Goal: Information Seeking & Learning: Learn about a topic

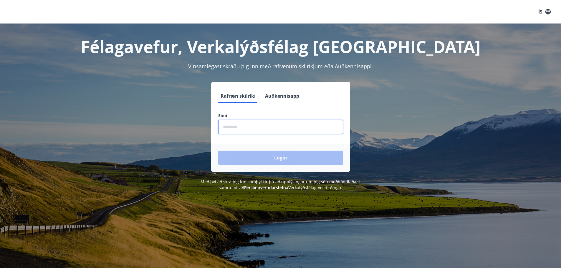
drag, startPoint x: 225, startPoint y: 125, endPoint x: 204, endPoint y: 127, distance: 21.0
click at [225, 125] on input "phone" at bounding box center [280, 127] width 125 height 14
type input "********"
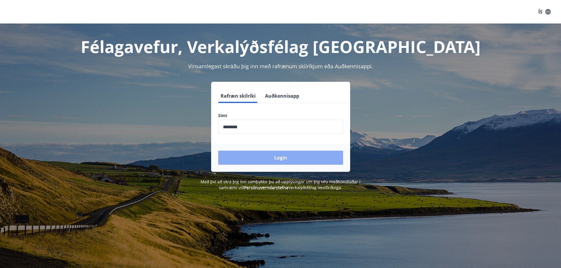
click at [260, 157] on button "Login" at bounding box center [280, 158] width 125 height 14
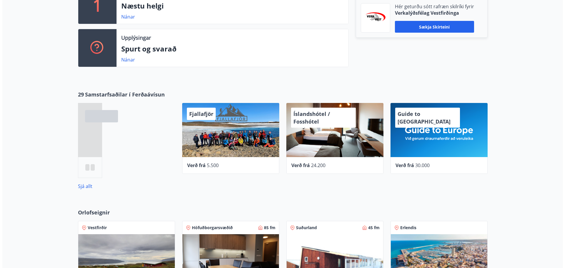
scroll to position [206, 0]
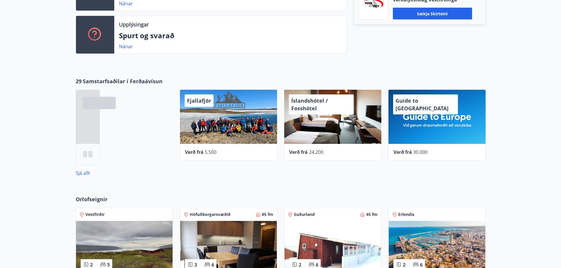
click at [316, 114] on div "Íslandshótel / Fosshótel" at bounding box center [332, 117] width 97 height 54
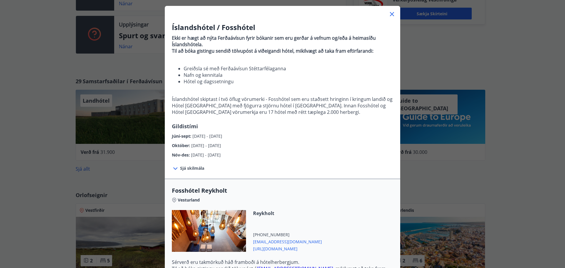
scroll to position [0, 0]
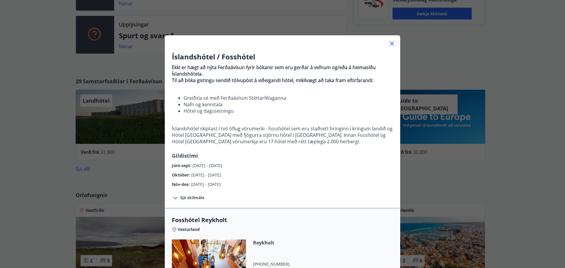
click at [184, 196] on span "Sjá skilmála" at bounding box center [192, 198] width 24 height 6
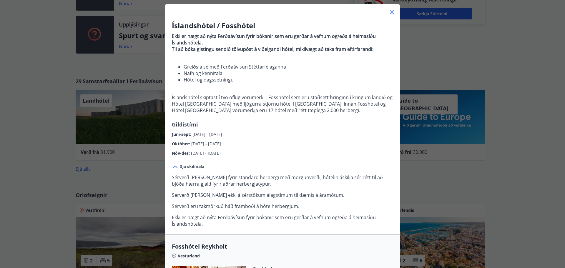
scroll to position [29, 0]
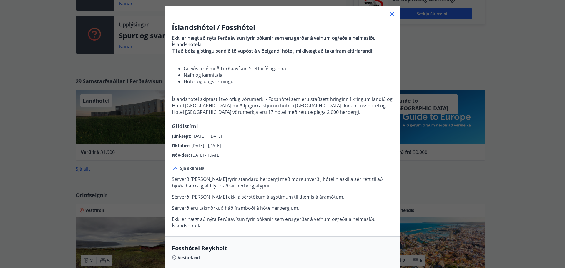
click at [390, 16] on icon at bounding box center [391, 14] width 7 height 7
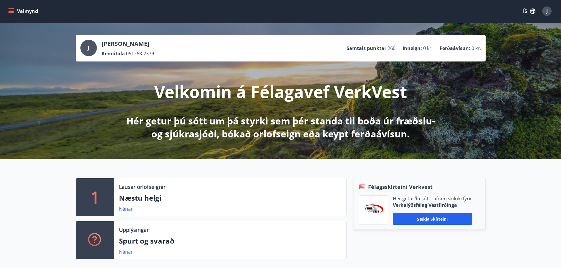
scroll to position [0, 0]
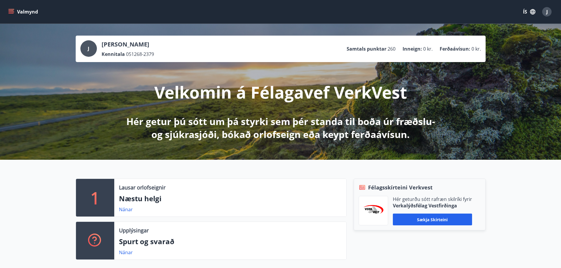
click at [12, 14] on icon "menu" at bounding box center [11, 13] width 5 height 1
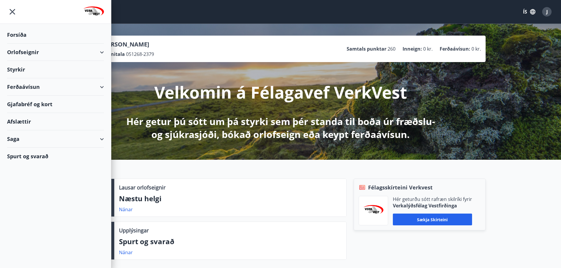
click at [26, 68] on div "Styrkir" at bounding box center [55, 69] width 97 height 17
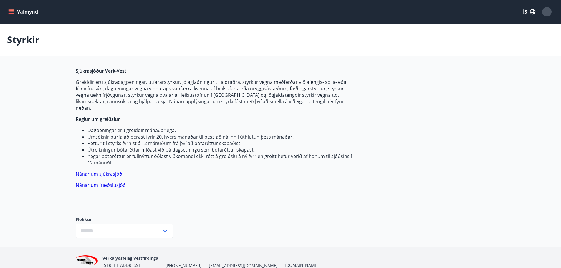
type input "***"
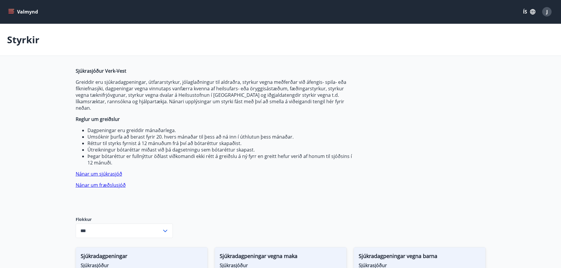
click at [532, 13] on icon "button" at bounding box center [532, 12] width 6 height 6
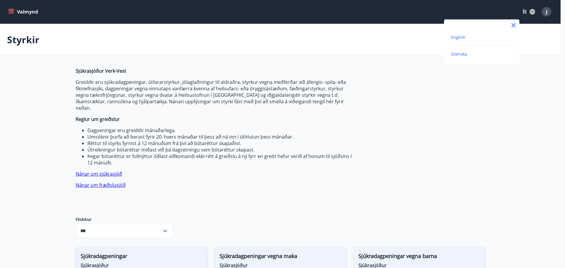
click at [465, 37] on span "English" at bounding box center [458, 37] width 14 height 6
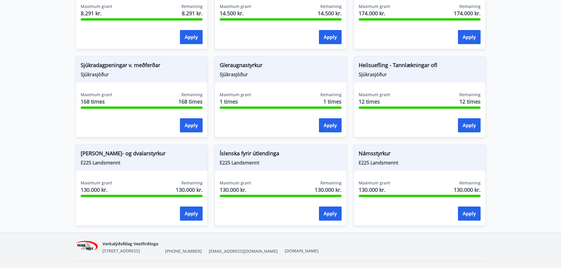
scroll to position [464, 0]
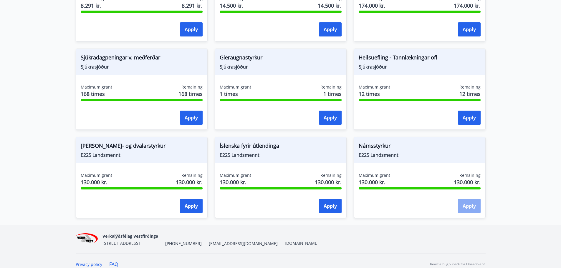
click at [464, 199] on button "Apply" at bounding box center [469, 206] width 23 height 14
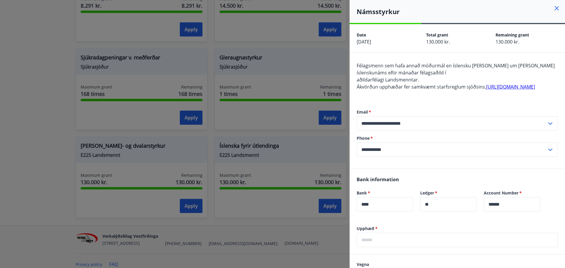
click at [555, 7] on icon at bounding box center [557, 8] width 4 height 4
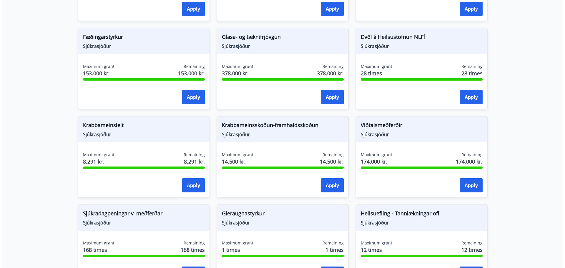
scroll to position [316, 0]
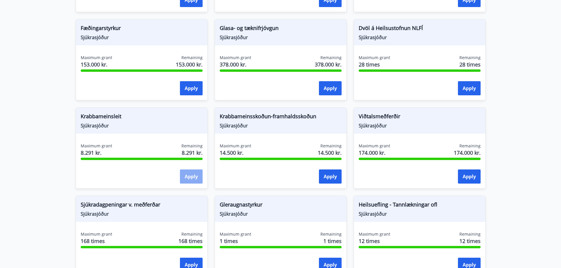
click at [186, 170] on button "Apply" at bounding box center [191, 177] width 23 height 14
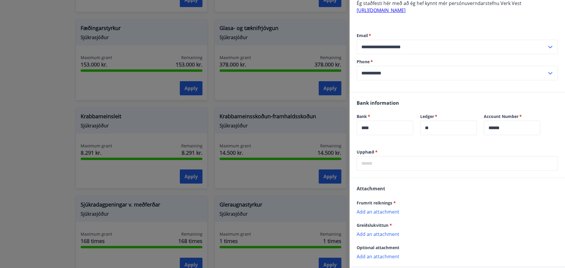
scroll to position [175, 0]
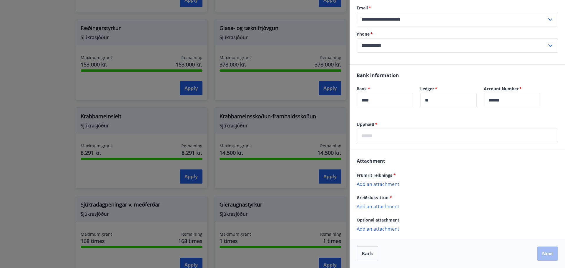
click at [373, 206] on p "Add an attachment" at bounding box center [457, 206] width 201 height 6
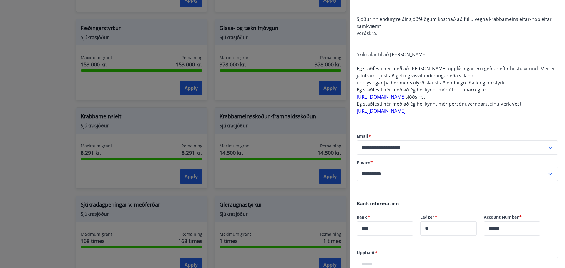
scroll to position [0, 0]
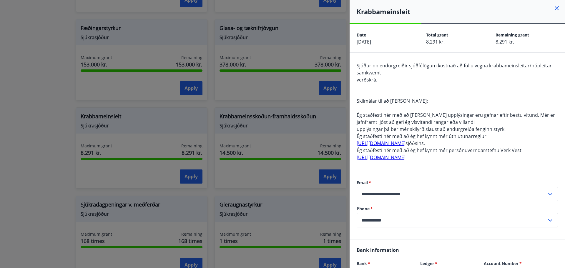
click at [553, 9] on icon at bounding box center [556, 8] width 7 height 7
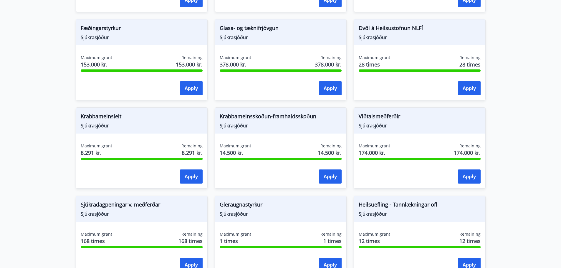
click at [257, 112] on span "Krabbameinsskoðun-framhaldsskoðun" at bounding box center [281, 117] width 122 height 10
click at [324, 170] on button "Apply" at bounding box center [330, 177] width 23 height 14
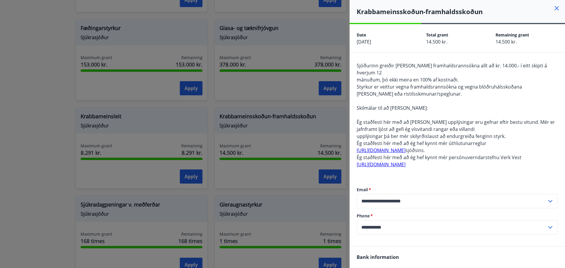
click at [553, 9] on icon at bounding box center [556, 8] width 7 height 7
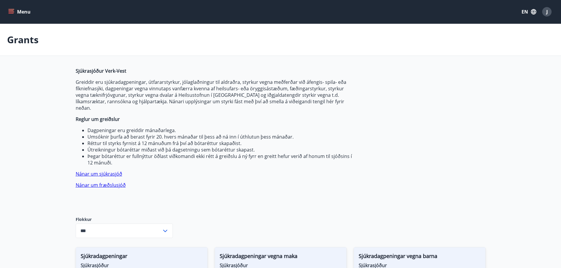
click at [15, 10] on button "Menu" at bounding box center [20, 11] width 26 height 11
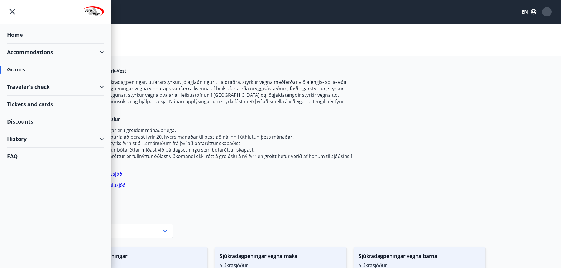
click at [25, 85] on div "Traveler's check" at bounding box center [55, 86] width 97 height 17
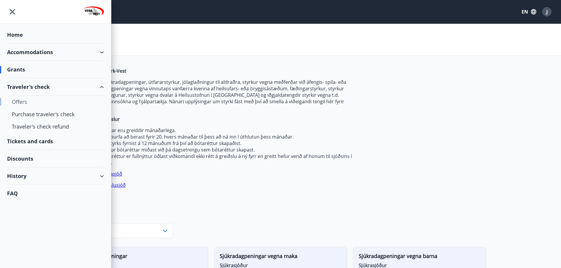
click at [27, 104] on div "Offers" at bounding box center [55, 102] width 87 height 12
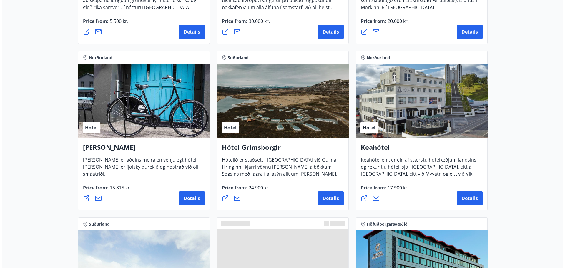
scroll to position [235, 0]
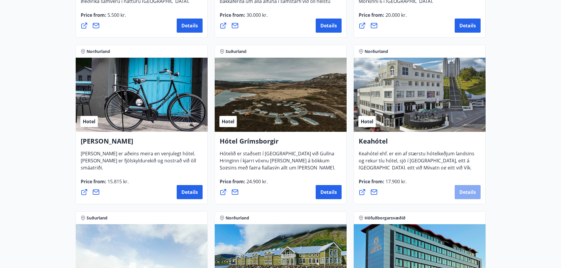
click at [469, 189] on span "Details" at bounding box center [467, 192] width 16 height 6
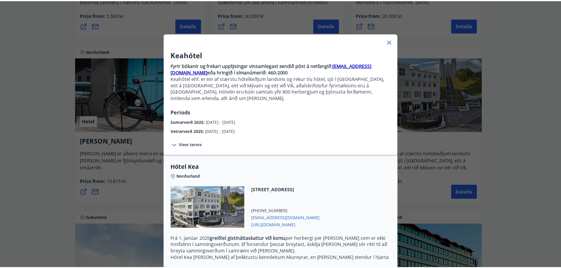
scroll to position [0, 0]
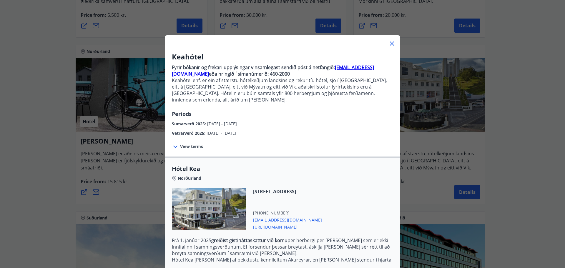
click at [388, 43] on icon at bounding box center [391, 43] width 7 height 7
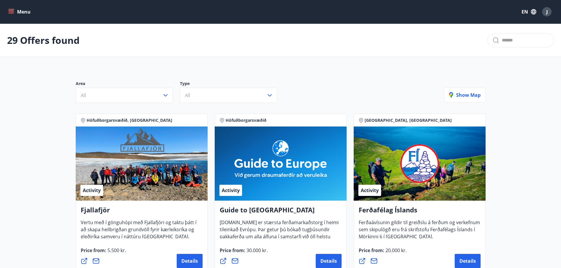
click at [10, 14] on icon "menu" at bounding box center [11, 12] width 6 height 6
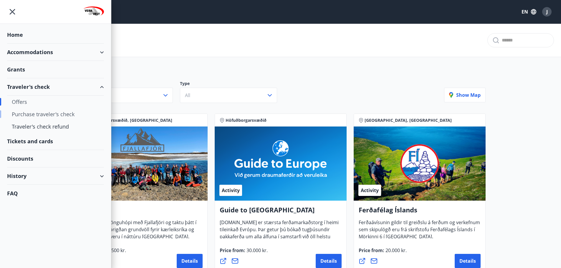
click at [35, 114] on div "Purchase traveler's check" at bounding box center [55, 114] width 87 height 12
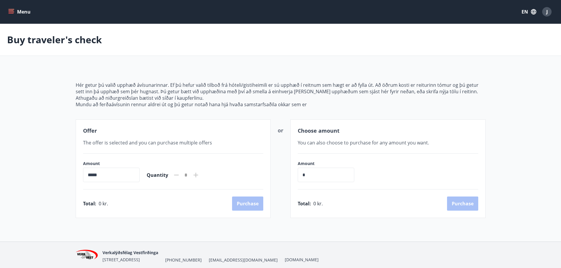
click at [14, 11] on icon "menu" at bounding box center [11, 10] width 5 height 1
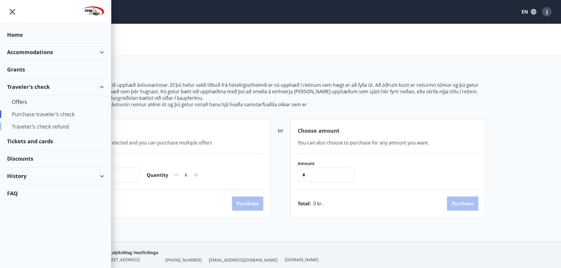
click at [27, 125] on div "Traveler's check refund" at bounding box center [55, 126] width 87 height 12
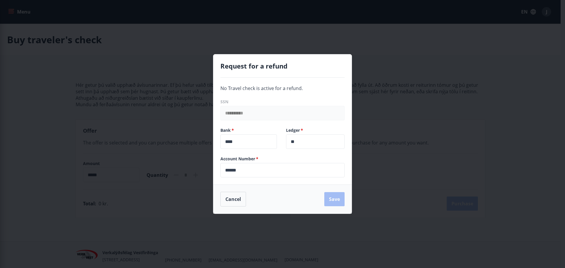
click at [139, 85] on div "**********" at bounding box center [282, 134] width 565 height 268
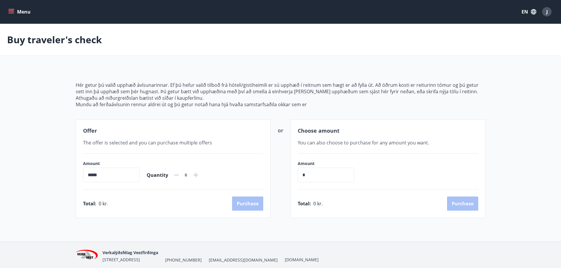
click at [8, 10] on button "Menu" at bounding box center [20, 11] width 26 height 11
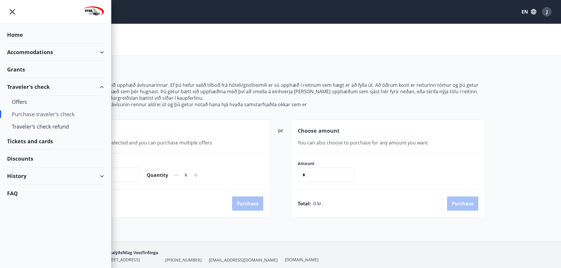
click at [22, 140] on div "Tickets and cards" at bounding box center [55, 141] width 97 height 17
click at [23, 157] on div "Discounts" at bounding box center [55, 158] width 97 height 17
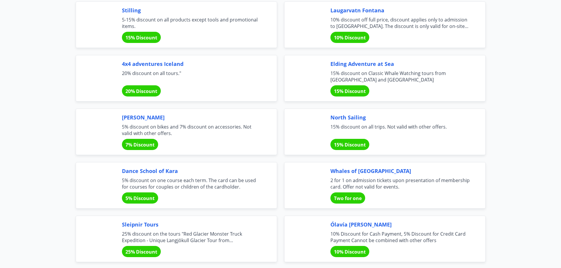
scroll to position [1404, 0]
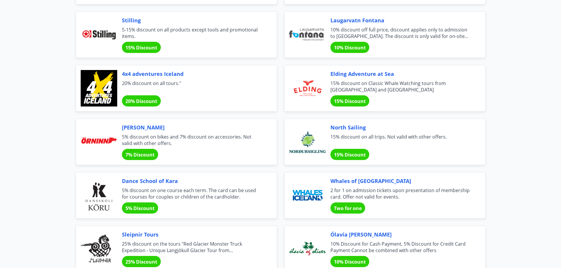
click at [342, 99] on span "15% Discount" at bounding box center [350, 101] width 32 height 6
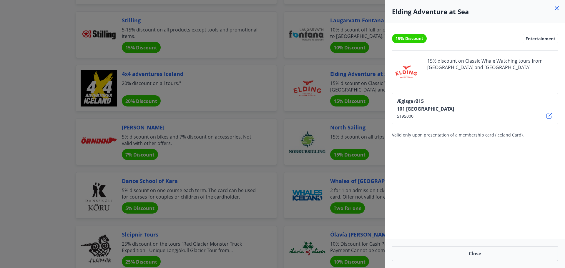
click at [554, 8] on icon at bounding box center [556, 8] width 7 height 7
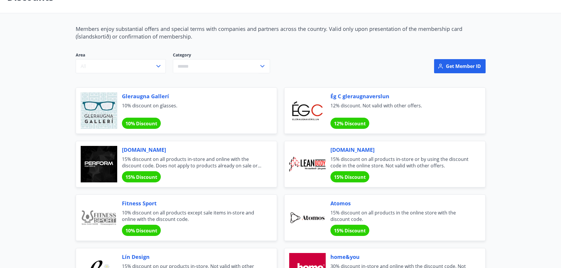
scroll to position [21, 0]
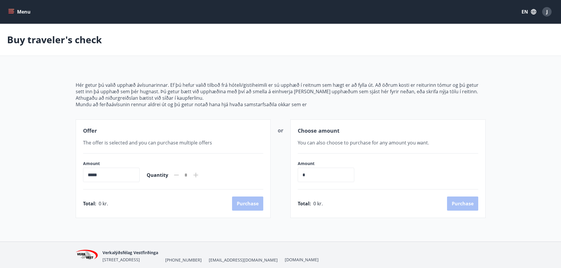
click at [11, 11] on icon "menu" at bounding box center [11, 12] width 6 height 6
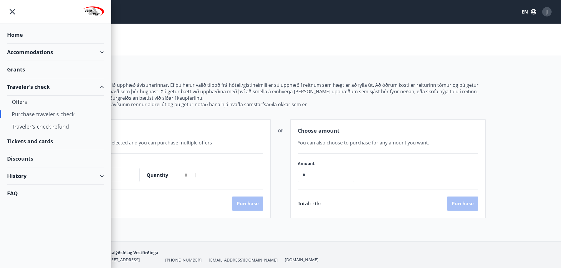
click at [30, 54] on div "Accommodations" at bounding box center [55, 52] width 97 height 17
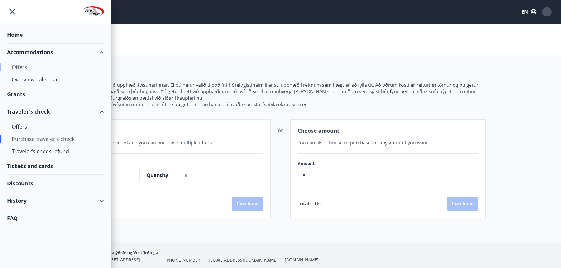
click at [26, 65] on div "Offers" at bounding box center [55, 67] width 87 height 12
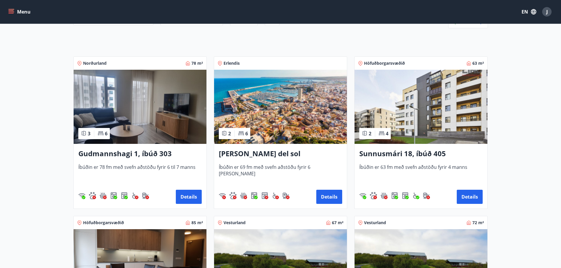
scroll to position [54, 0]
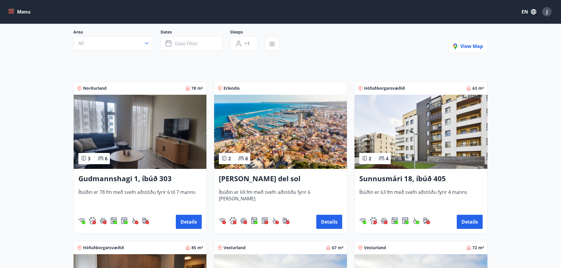
click at [118, 177] on h3 "Gudmannshagi 1, íbúð 303" at bounding box center [139, 179] width 123 height 11
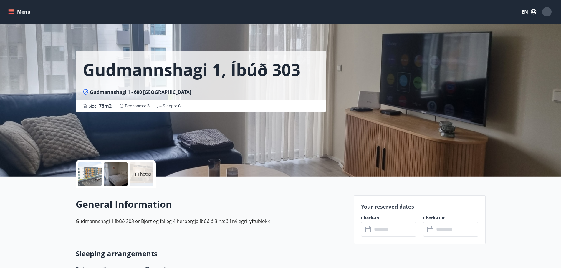
click at [11, 11] on icon "menu" at bounding box center [11, 12] width 6 height 6
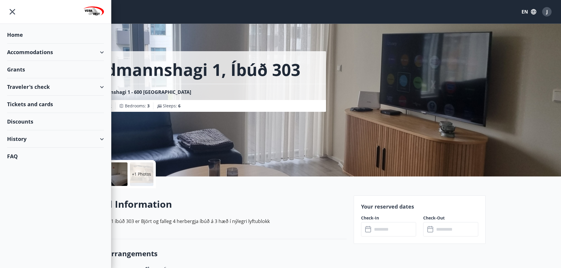
click at [21, 86] on div "Traveler's check" at bounding box center [55, 86] width 97 height 17
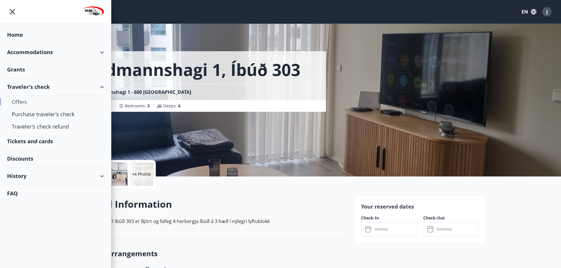
click at [22, 99] on div "Offers" at bounding box center [55, 102] width 87 height 12
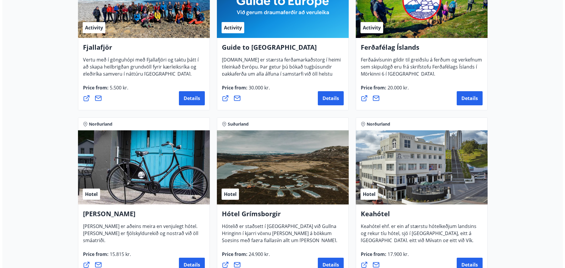
scroll to position [206, 0]
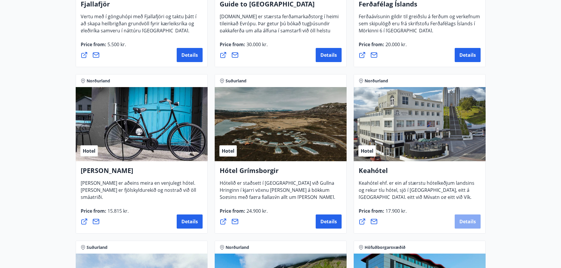
click at [462, 220] on span "Details" at bounding box center [467, 221] width 16 height 6
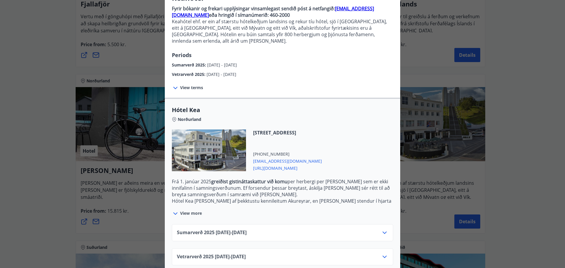
scroll to position [61, 0]
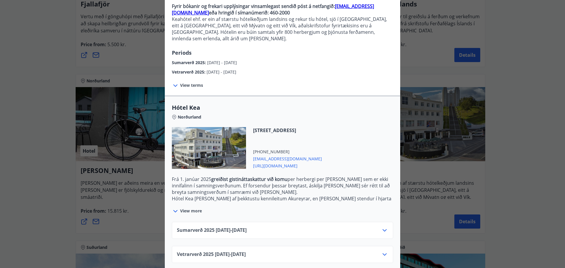
click at [383, 227] on icon at bounding box center [384, 230] width 7 height 7
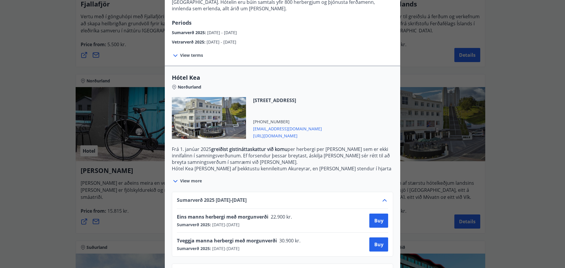
scroll to position [109, 0]
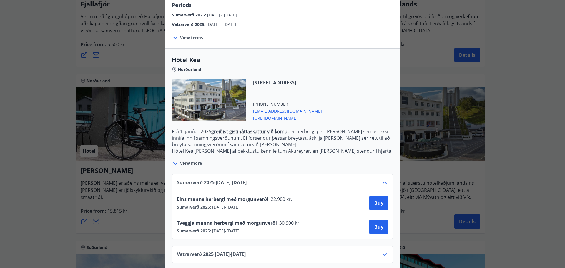
click at [381, 251] on icon at bounding box center [384, 254] width 7 height 7
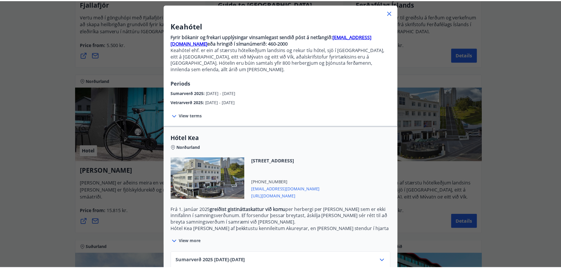
scroll to position [0, 0]
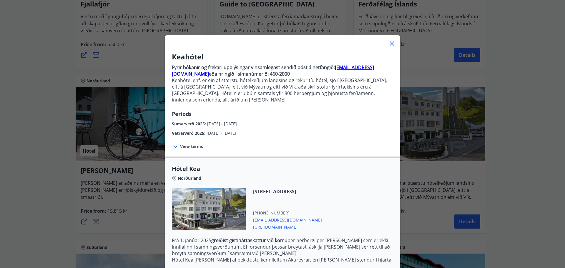
click at [197, 144] on span "View terms" at bounding box center [191, 147] width 23 height 6
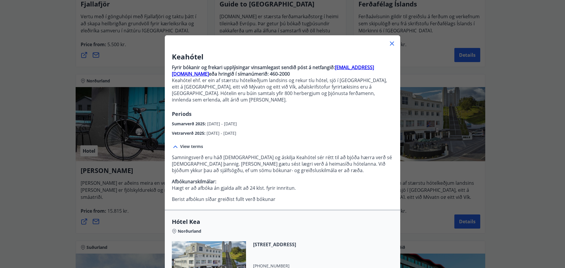
click at [390, 44] on icon at bounding box center [391, 43] width 7 height 7
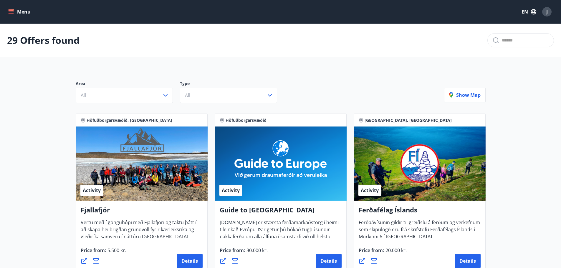
click at [12, 12] on icon "menu" at bounding box center [12, 11] width 6 height 1
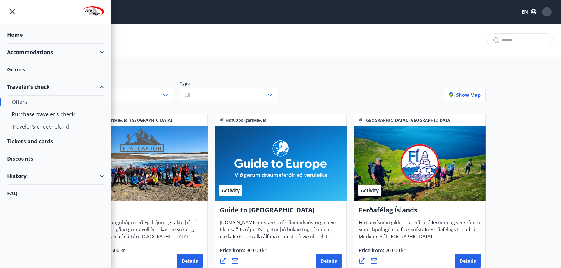
click at [24, 157] on div "Discounts" at bounding box center [55, 158] width 97 height 17
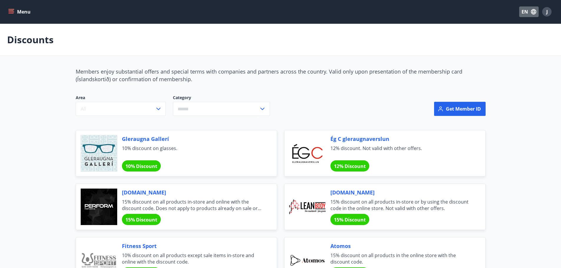
click at [534, 13] on icon "button" at bounding box center [533, 11] width 5 height 5
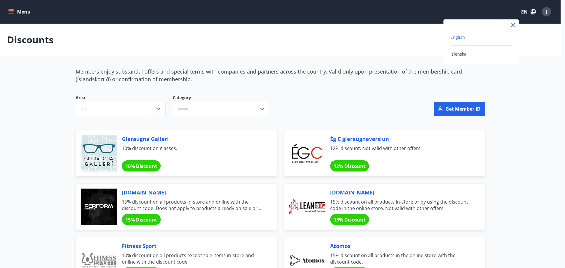
click at [546, 12] on div at bounding box center [282, 134] width 565 height 268
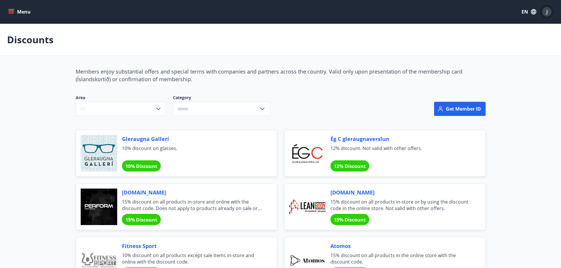
click at [544, 13] on div "J" at bounding box center [546, 11] width 9 height 9
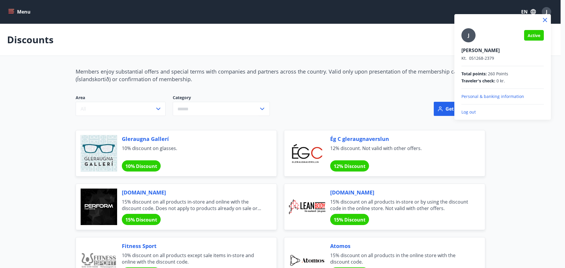
click at [471, 112] on p "Log out" at bounding box center [502, 112] width 82 height 6
